Goal: Task Accomplishment & Management: Manage account settings

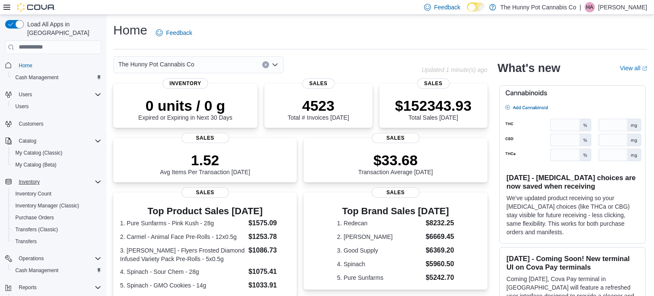
scroll to position [37, 0]
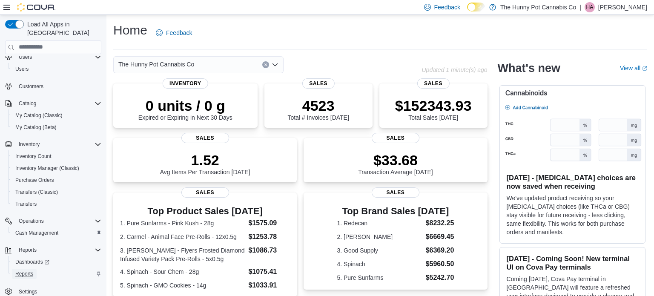
click at [27, 271] on span "Reports" at bounding box center [24, 274] width 18 height 7
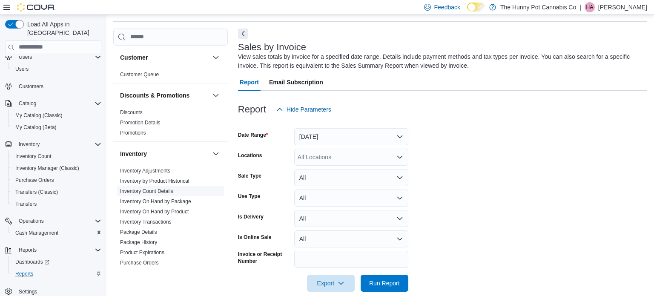
scroll to position [29, 0]
click at [377, 138] on button "Yesterday" at bounding box center [351, 135] width 114 height 17
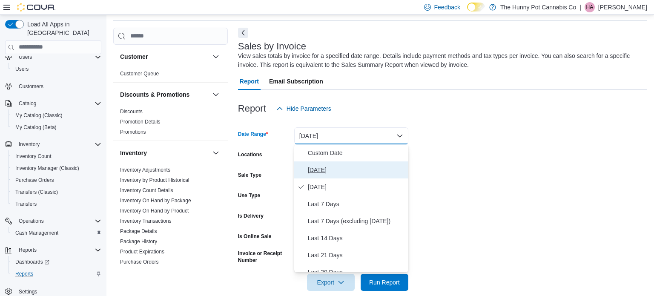
click at [317, 175] on button "Today" at bounding box center [351, 169] width 114 height 17
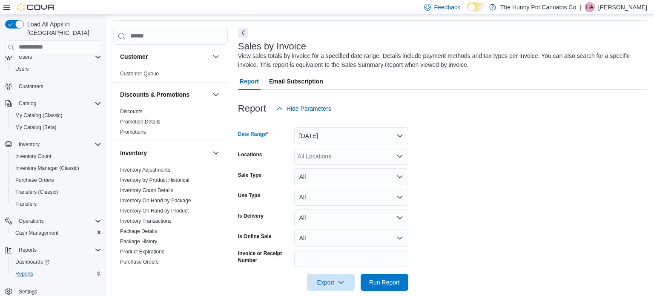
click at [324, 155] on div "All Locations" at bounding box center [351, 156] width 114 height 17
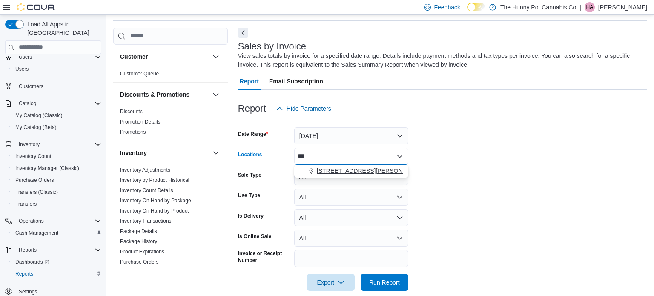
type input "***"
click at [332, 169] on span "659 Upper James St" at bounding box center [371, 171] width 108 height 9
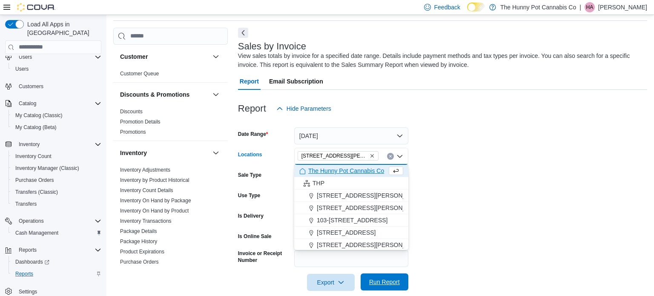
click at [372, 279] on span "Run Report" at bounding box center [384, 282] width 31 height 9
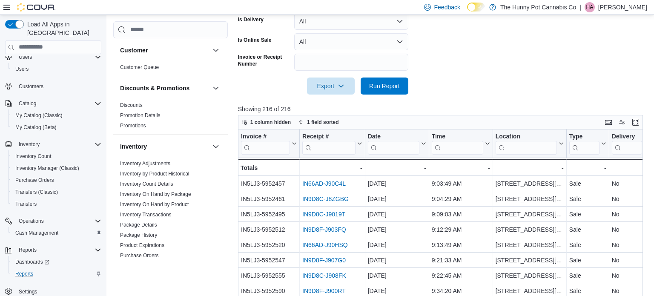
scroll to position [245, 0]
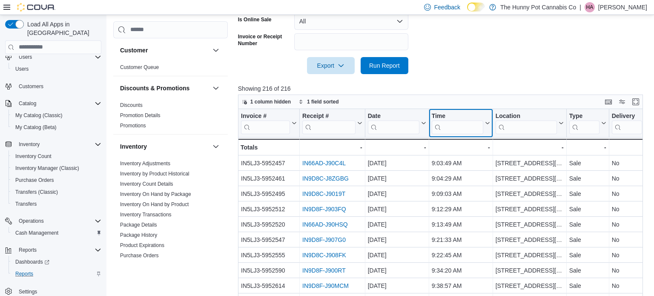
click at [455, 129] on input "search" at bounding box center [458, 127] width 52 height 14
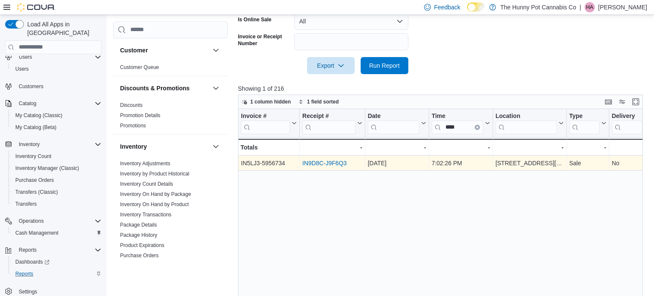
click at [328, 162] on link "IN9D8C-J9F6Q3" at bounding box center [324, 163] width 44 height 7
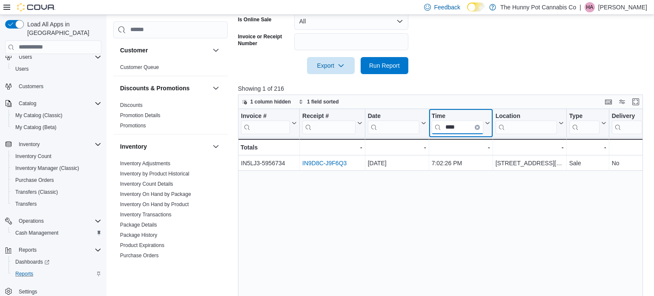
click at [464, 128] on input "****" at bounding box center [458, 127] width 52 height 14
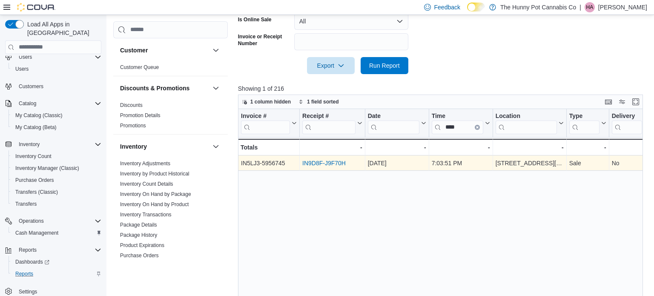
click at [331, 163] on link "IN9D8F-J9F70H" at bounding box center [323, 163] width 43 height 7
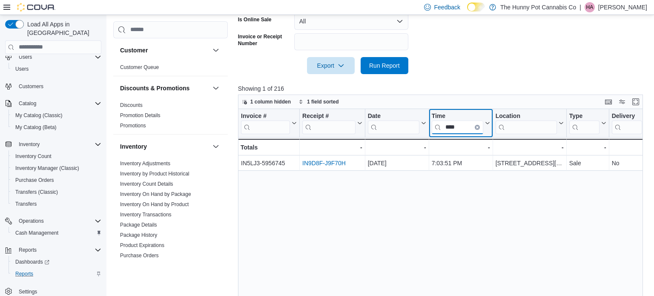
drag, startPoint x: 464, startPoint y: 126, endPoint x: 415, endPoint y: 124, distance: 49.4
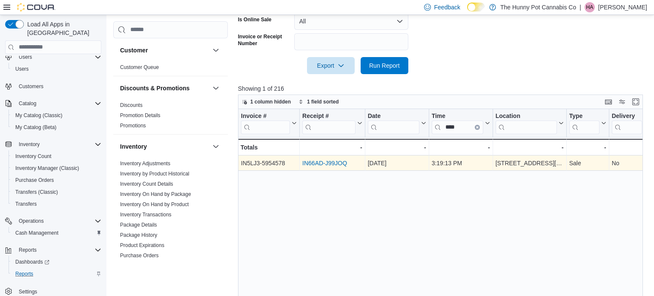
click at [318, 161] on link "IN66AD-J99JOQ" at bounding box center [324, 163] width 45 height 7
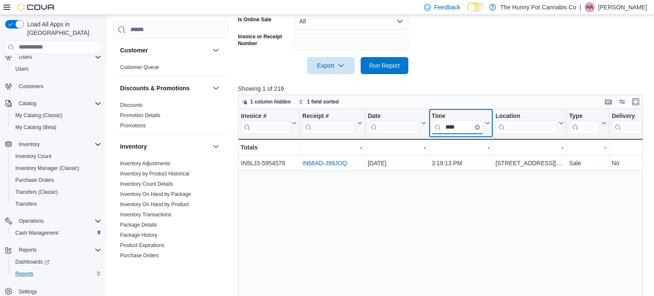
drag, startPoint x: 462, startPoint y: 124, endPoint x: 446, endPoint y: 127, distance: 16.0
click at [446, 127] on input "****" at bounding box center [458, 127] width 52 height 14
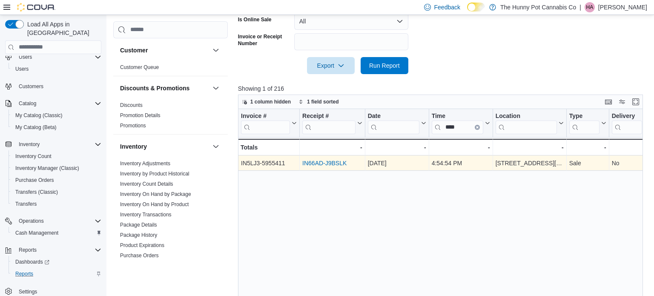
click at [338, 161] on link "IN66AD-J9BSLK" at bounding box center [324, 163] width 44 height 7
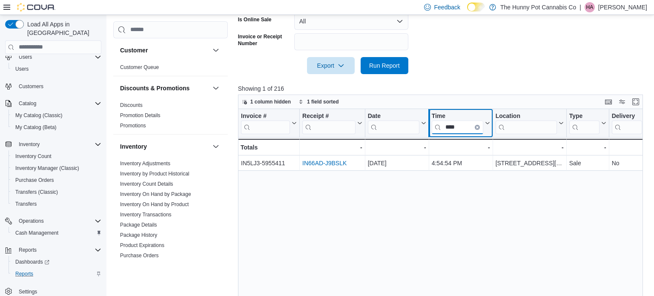
drag, startPoint x: 456, startPoint y: 125, endPoint x: 429, endPoint y: 126, distance: 27.3
type input "*"
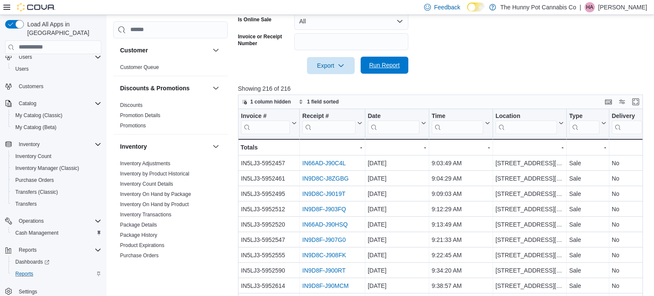
click at [389, 68] on span "Run Report" at bounding box center [384, 65] width 31 height 9
click at [447, 126] on input "search" at bounding box center [458, 127] width 52 height 14
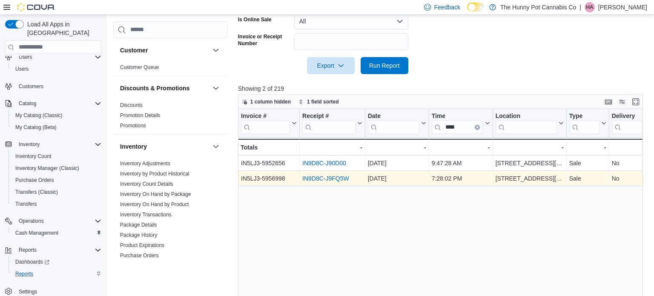
click at [320, 176] on link "IN9D8C-J9FQ5W" at bounding box center [325, 178] width 47 height 7
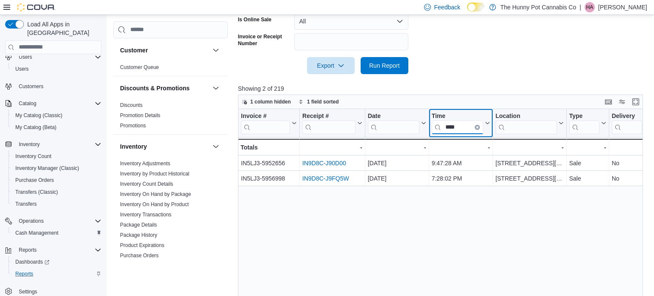
drag, startPoint x: 459, startPoint y: 129, endPoint x: 419, endPoint y: 130, distance: 40.1
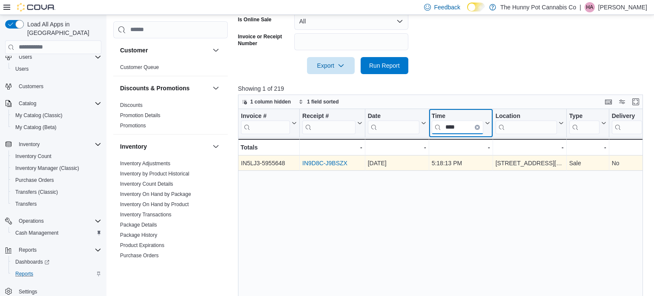
type input "****"
click at [338, 162] on link "IN9D8C-J9BSZX" at bounding box center [324, 163] width 45 height 7
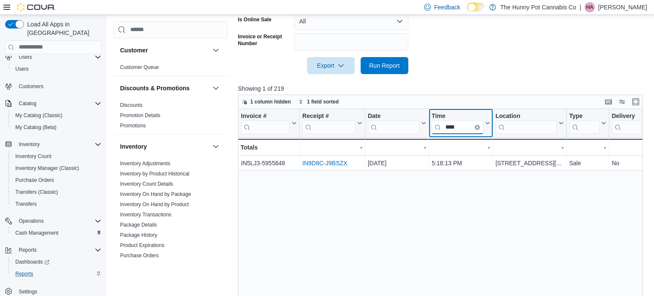
drag, startPoint x: 457, startPoint y: 126, endPoint x: 419, endPoint y: 125, distance: 38.4
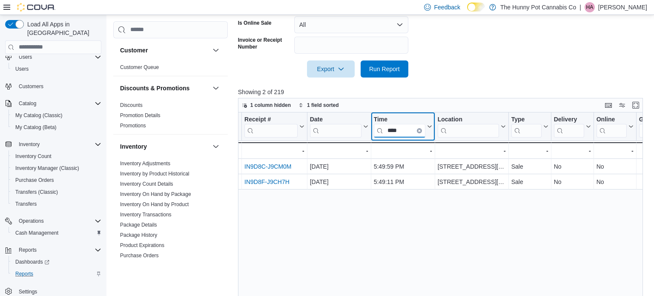
scroll to position [0, 0]
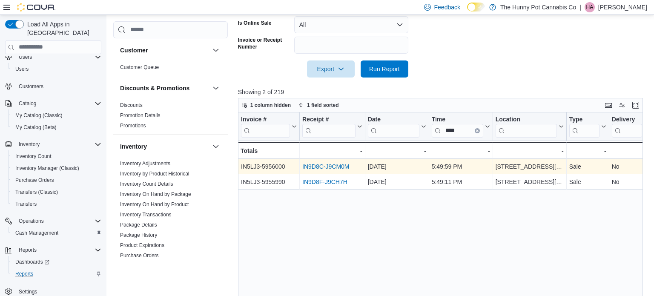
click at [321, 167] on link "IN9D8C-J9CM0M" at bounding box center [325, 166] width 47 height 7
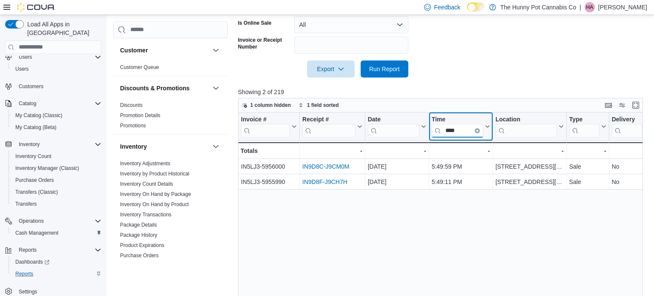
drag, startPoint x: 461, startPoint y: 128, endPoint x: 383, endPoint y: 141, distance: 79.1
click at [383, 141] on div "Invoice # Click to view column header actions Receipt # Click to view column he…" at bounding box center [441, 223] width 406 height 223
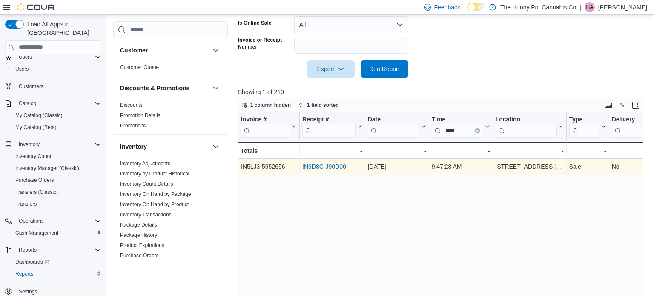
click at [335, 167] on link "IN9D8C-J90D00" at bounding box center [324, 166] width 44 height 7
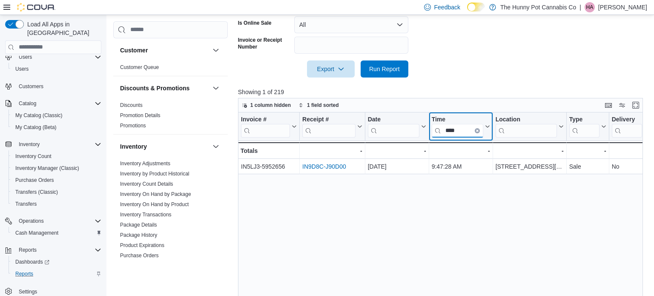
drag, startPoint x: 460, startPoint y: 130, endPoint x: 374, endPoint y: 144, distance: 87.3
click at [374, 144] on div "Invoice # Click to view column header actions Receipt # Click to view column he…" at bounding box center [441, 223] width 406 height 223
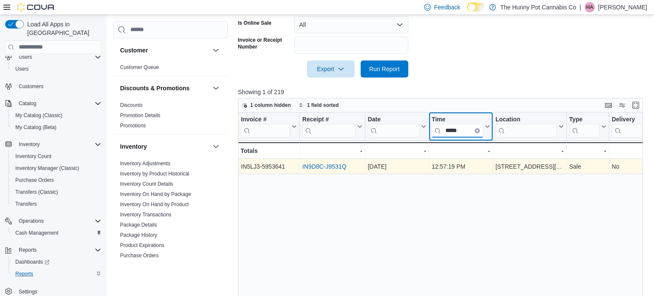
type input "*****"
click at [328, 164] on link "IN9D8C-J9531Q" at bounding box center [324, 166] width 44 height 7
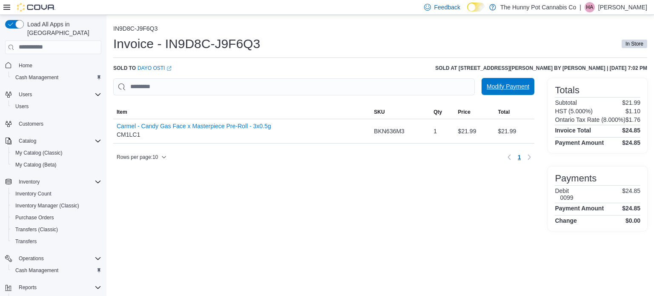
click at [493, 84] on span "Modify Payment" at bounding box center [508, 86] width 43 height 9
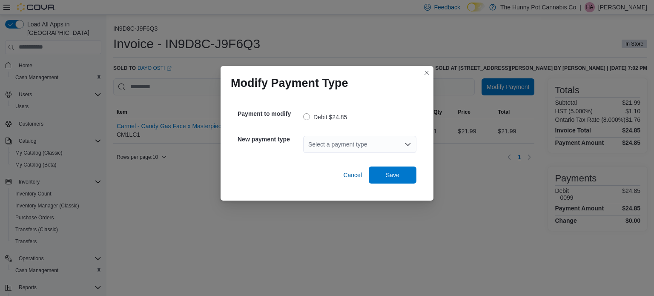
click at [358, 141] on div "Select a payment type" at bounding box center [359, 144] width 113 height 17
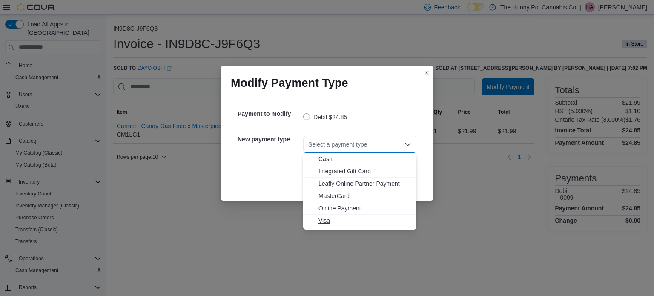
click at [325, 221] on span "Visa" at bounding box center [365, 220] width 93 height 9
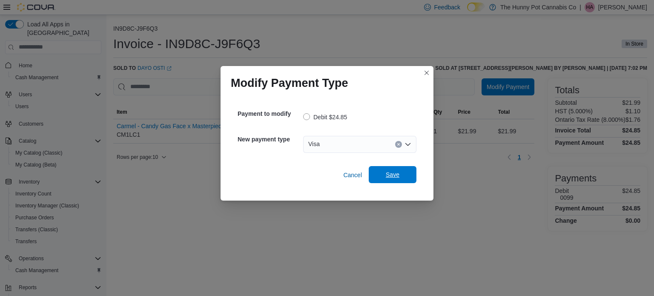
click at [407, 169] on span "Save" at bounding box center [392, 174] width 37 height 17
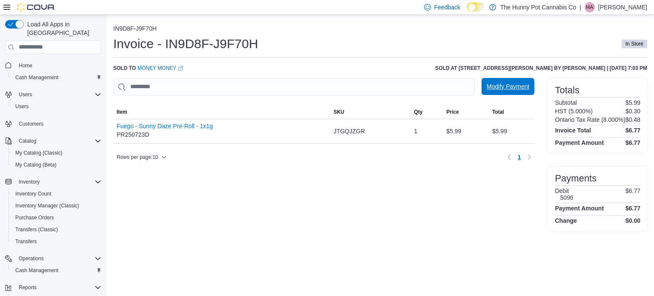
click at [505, 86] on span "Modify Payment" at bounding box center [508, 86] width 43 height 9
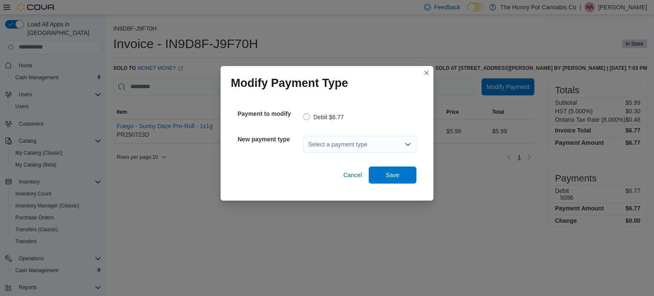
click at [376, 139] on div "Select a payment type" at bounding box center [359, 144] width 113 height 17
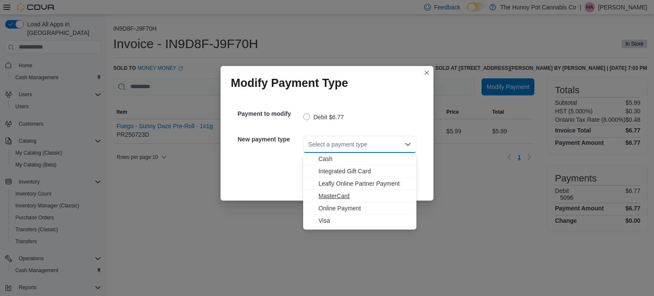
click at [336, 199] on span "MasterCard" at bounding box center [365, 196] width 93 height 9
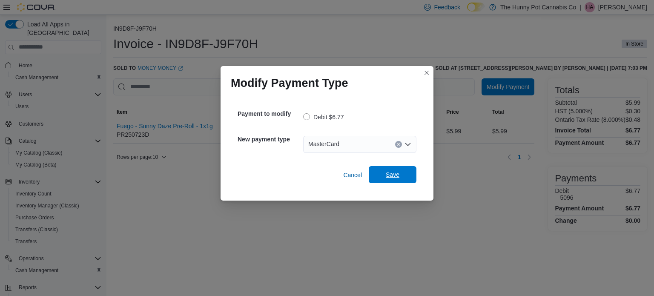
click at [385, 175] on span "Save" at bounding box center [392, 174] width 37 height 17
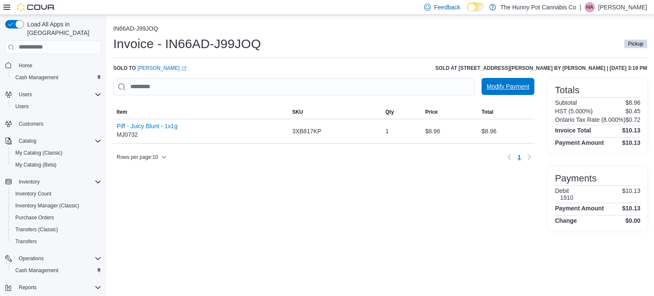
click at [505, 88] on span "Modify Payment" at bounding box center [508, 86] width 43 height 9
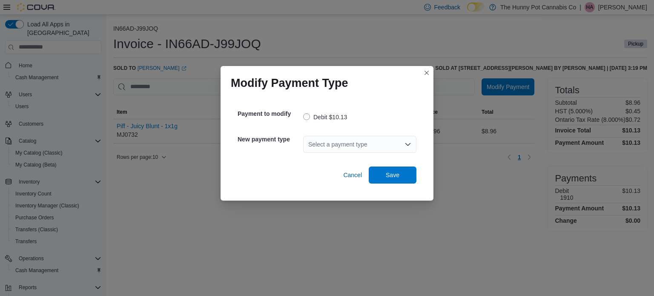
click at [386, 148] on div "Select a payment type" at bounding box center [359, 144] width 113 height 17
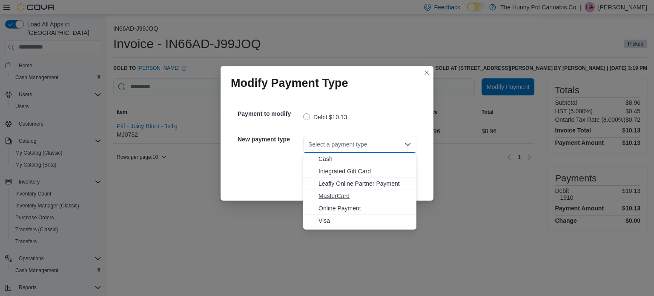
click at [337, 197] on span "MasterCard" at bounding box center [365, 196] width 93 height 9
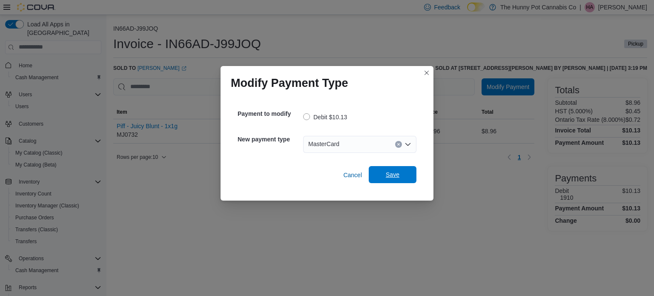
click at [398, 174] on span "Save" at bounding box center [393, 174] width 14 height 9
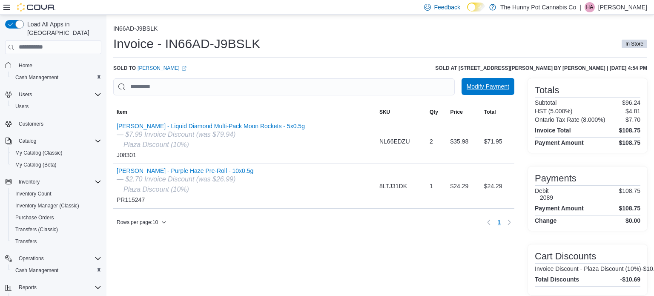
click at [475, 87] on span "Modify Payment" at bounding box center [488, 86] width 43 height 9
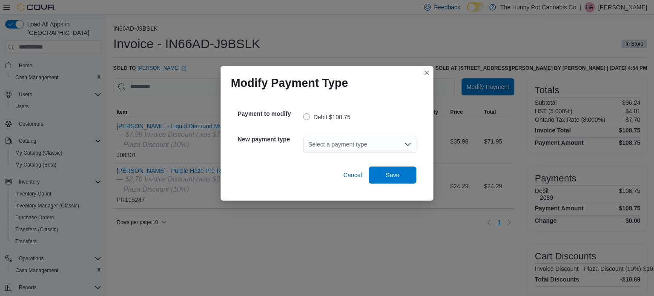
click at [363, 150] on div "Select a payment type" at bounding box center [359, 144] width 113 height 17
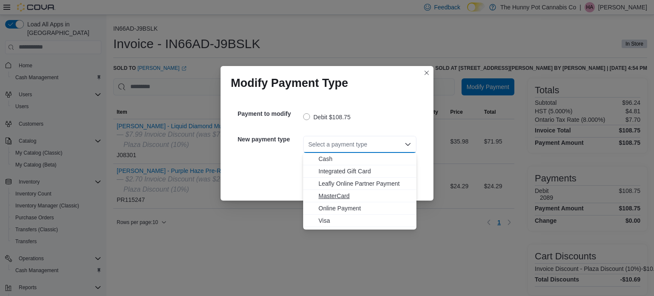
click at [339, 197] on span "MasterCard" at bounding box center [365, 196] width 93 height 9
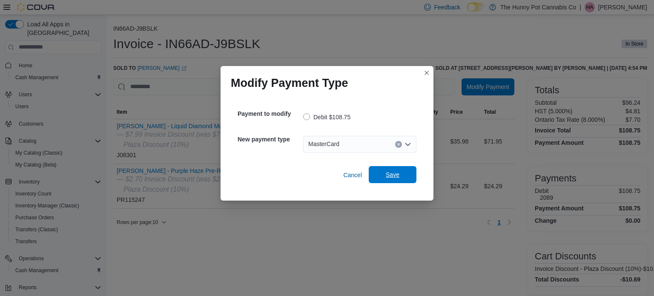
click at [393, 176] on span "Save" at bounding box center [393, 174] width 14 height 9
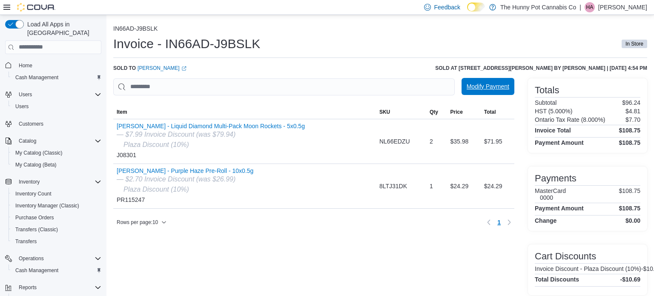
click at [485, 80] on span "Modify Payment" at bounding box center [488, 86] width 43 height 17
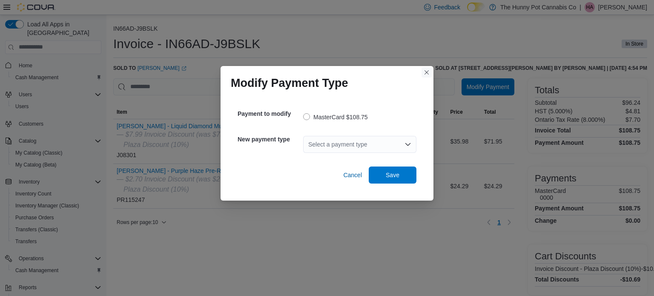
click at [425, 74] on button "Closes this modal window" at bounding box center [427, 72] width 10 height 10
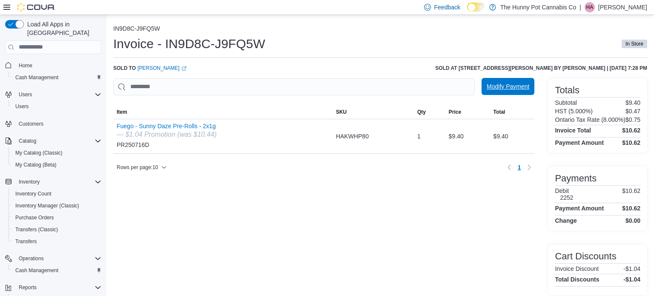
click at [498, 83] on span "Modify Payment" at bounding box center [508, 86] width 43 height 17
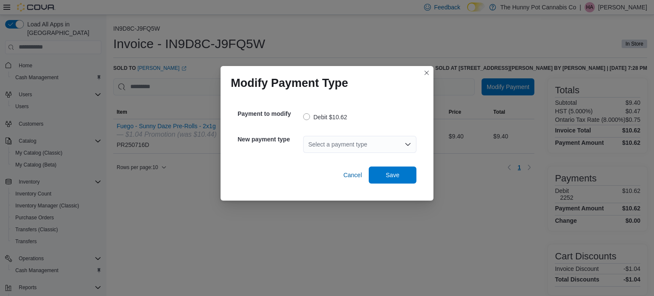
click at [375, 143] on div "Select a payment type" at bounding box center [359, 144] width 113 height 17
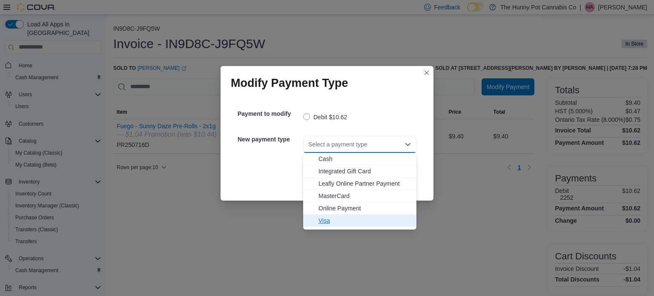
click at [328, 219] on span "Visa" at bounding box center [365, 220] width 93 height 9
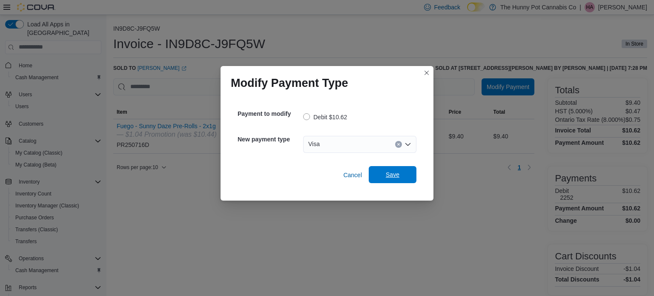
click at [397, 172] on span "Save" at bounding box center [393, 174] width 14 height 9
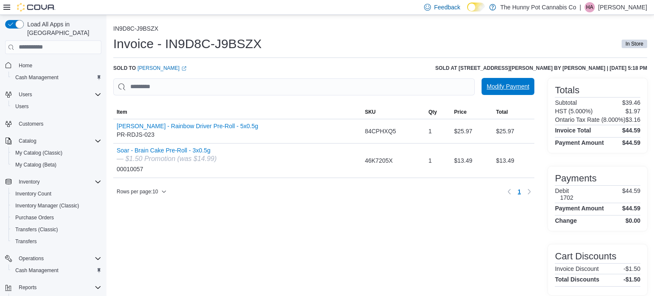
click at [497, 92] on span "Modify Payment" at bounding box center [508, 86] width 43 height 17
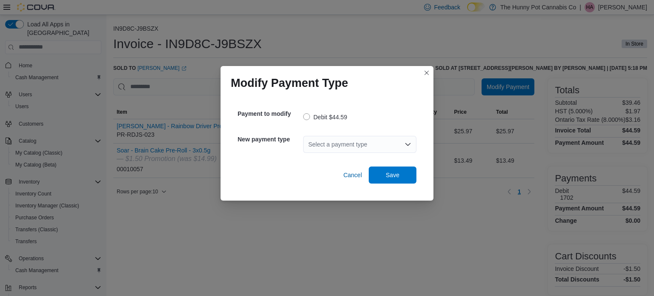
click at [354, 145] on div "Select a payment type" at bounding box center [359, 144] width 113 height 17
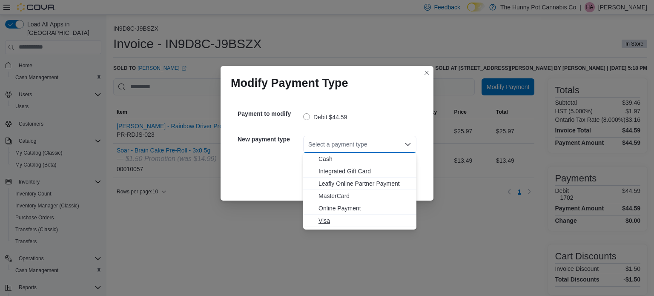
click at [326, 218] on span "Visa" at bounding box center [365, 220] width 93 height 9
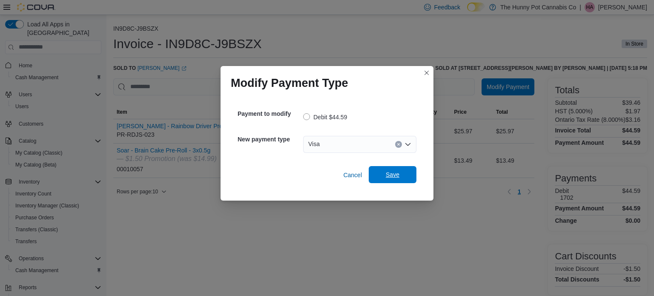
click at [393, 177] on span "Save" at bounding box center [393, 174] width 14 height 9
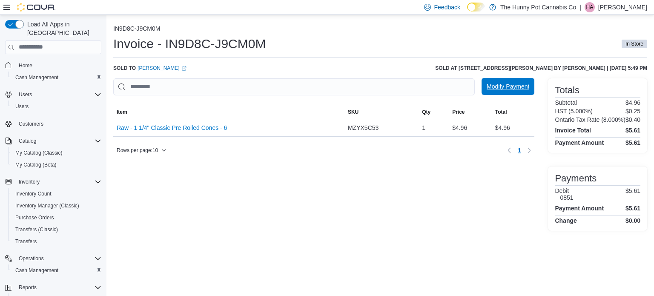
click at [512, 92] on span "Modify Payment" at bounding box center [508, 86] width 43 height 17
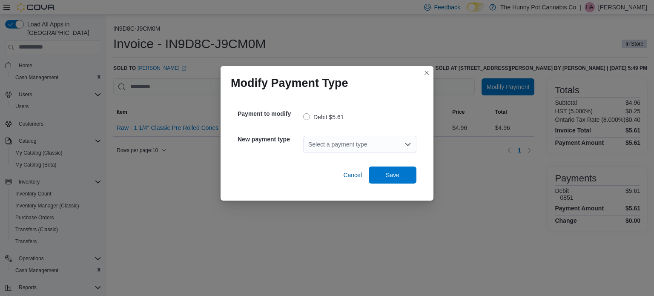
click at [403, 146] on div "Select a payment type" at bounding box center [359, 144] width 113 height 17
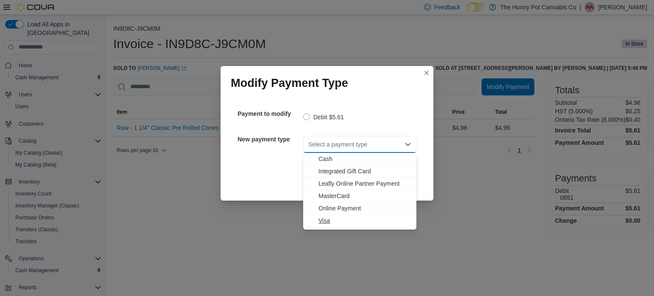
click at [337, 218] on span "Visa" at bounding box center [365, 220] width 93 height 9
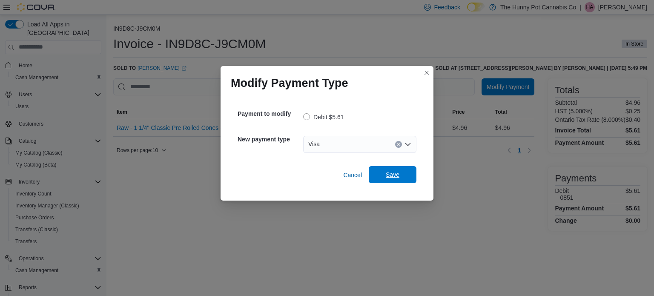
click at [392, 175] on span "Save" at bounding box center [393, 174] width 14 height 9
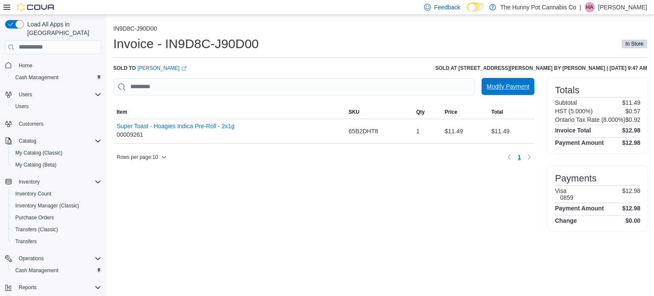
click at [508, 89] on span "Modify Payment" at bounding box center [508, 86] width 43 height 9
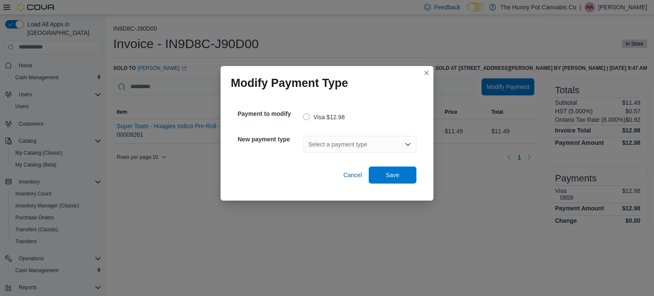
click at [371, 147] on div "Select a payment type" at bounding box center [359, 144] width 113 height 17
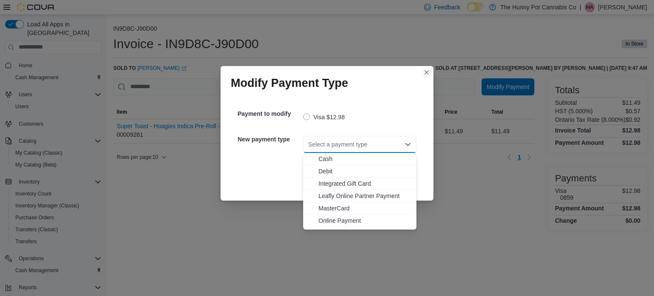
click at [427, 72] on button "Closes this modal window" at bounding box center [427, 72] width 10 height 10
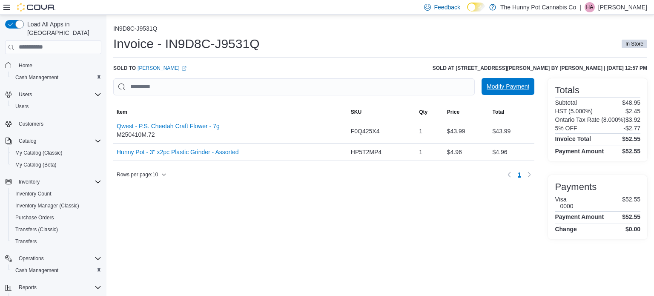
click at [513, 84] on span "Modify Payment" at bounding box center [508, 86] width 43 height 9
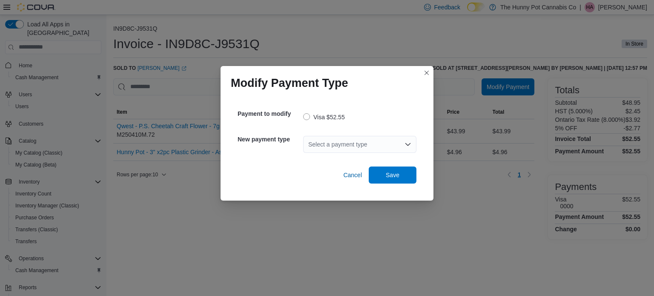
click at [371, 147] on div "Select a payment type" at bounding box center [359, 144] width 113 height 17
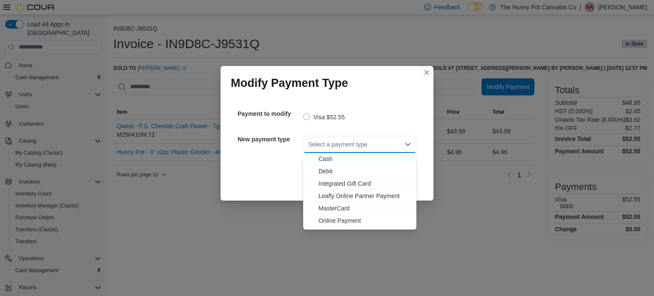
click at [426, 72] on button "Closes this modal window" at bounding box center [427, 72] width 10 height 10
